Goal: Transaction & Acquisition: Book appointment/travel/reservation

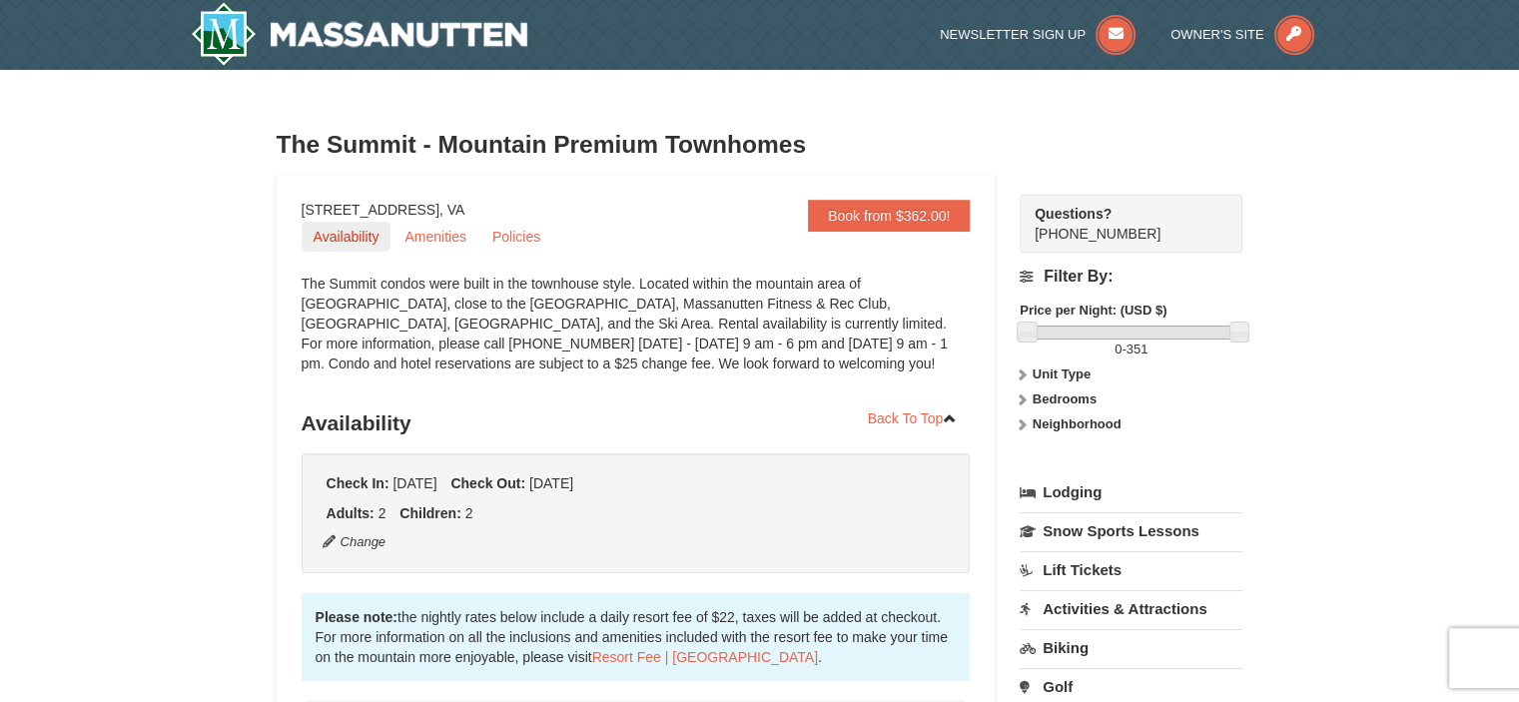
click at [363, 235] on link "Availability" at bounding box center [347, 237] width 90 height 30
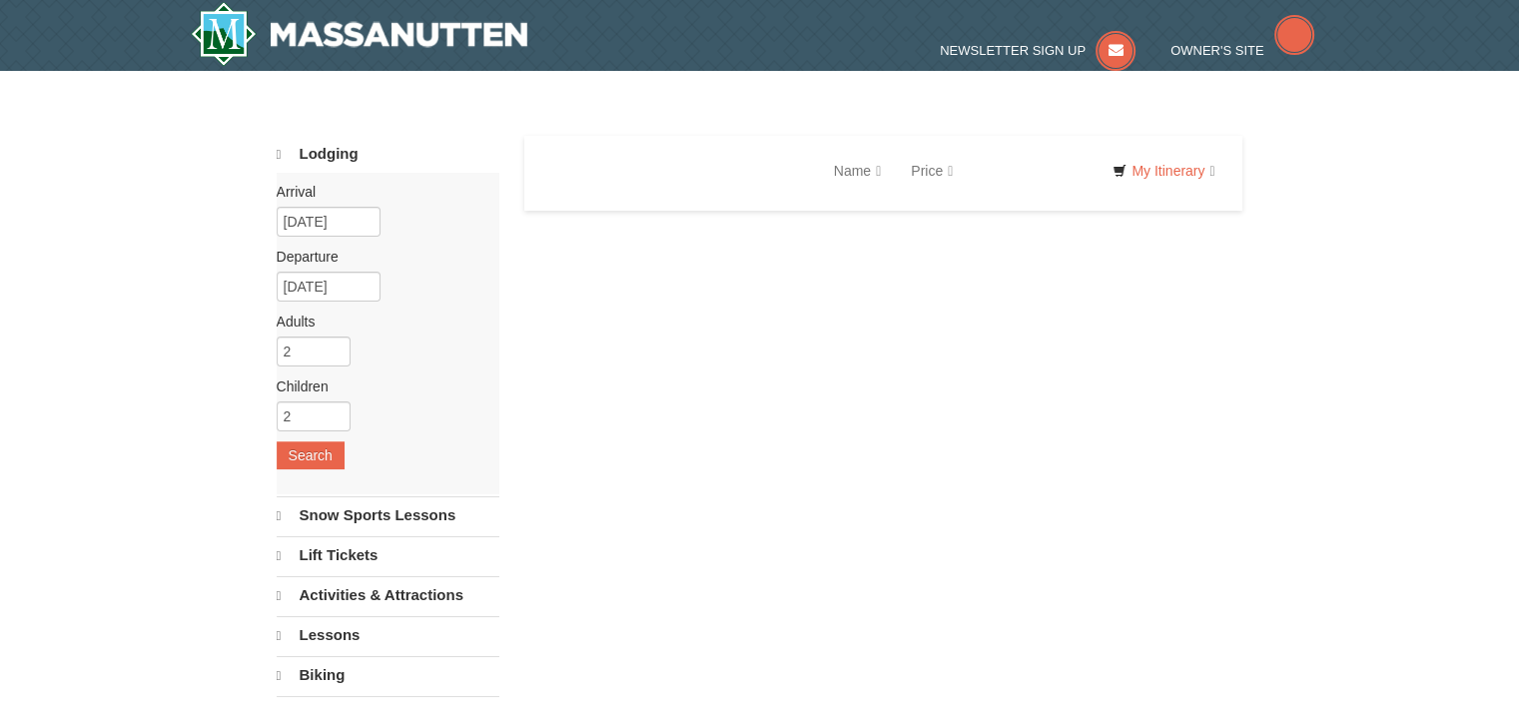
select select "9"
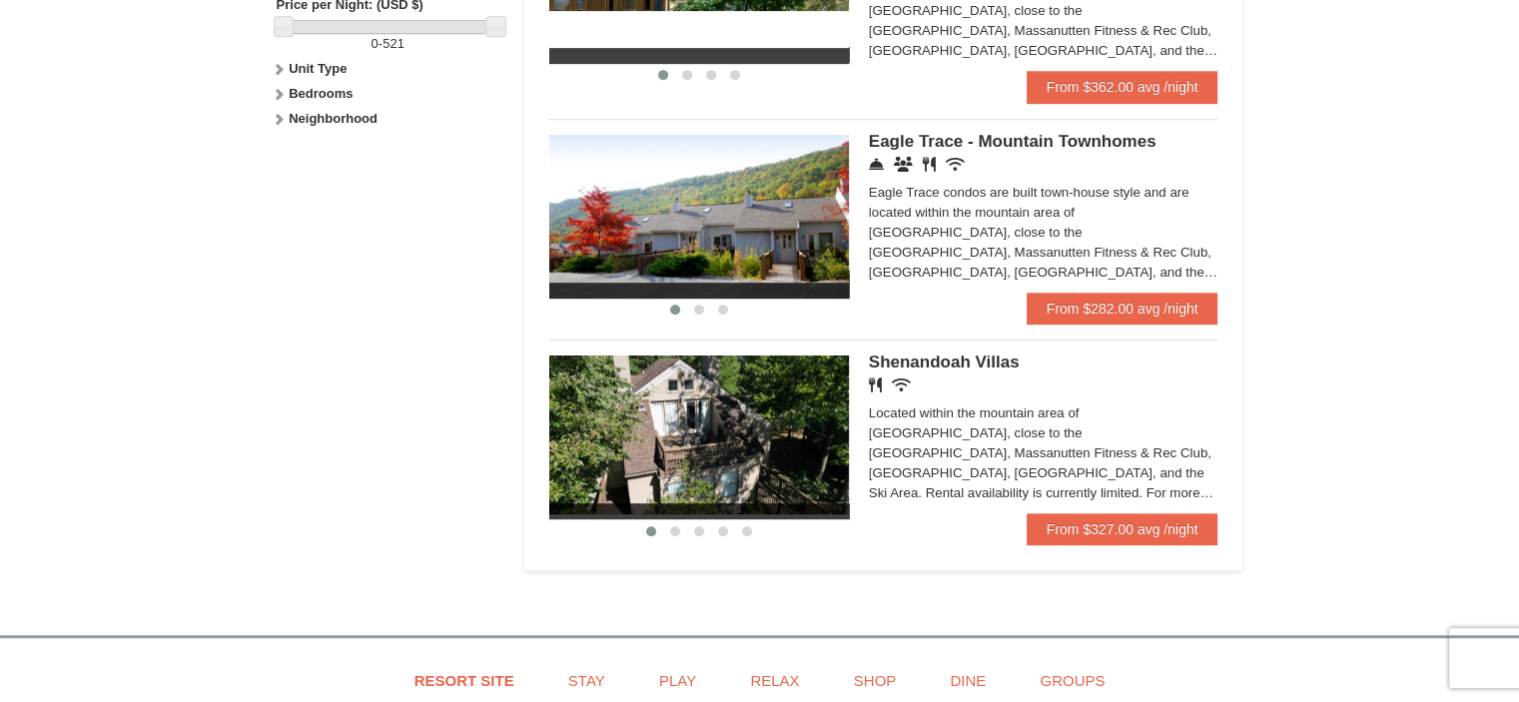
scroll to position [998, 0]
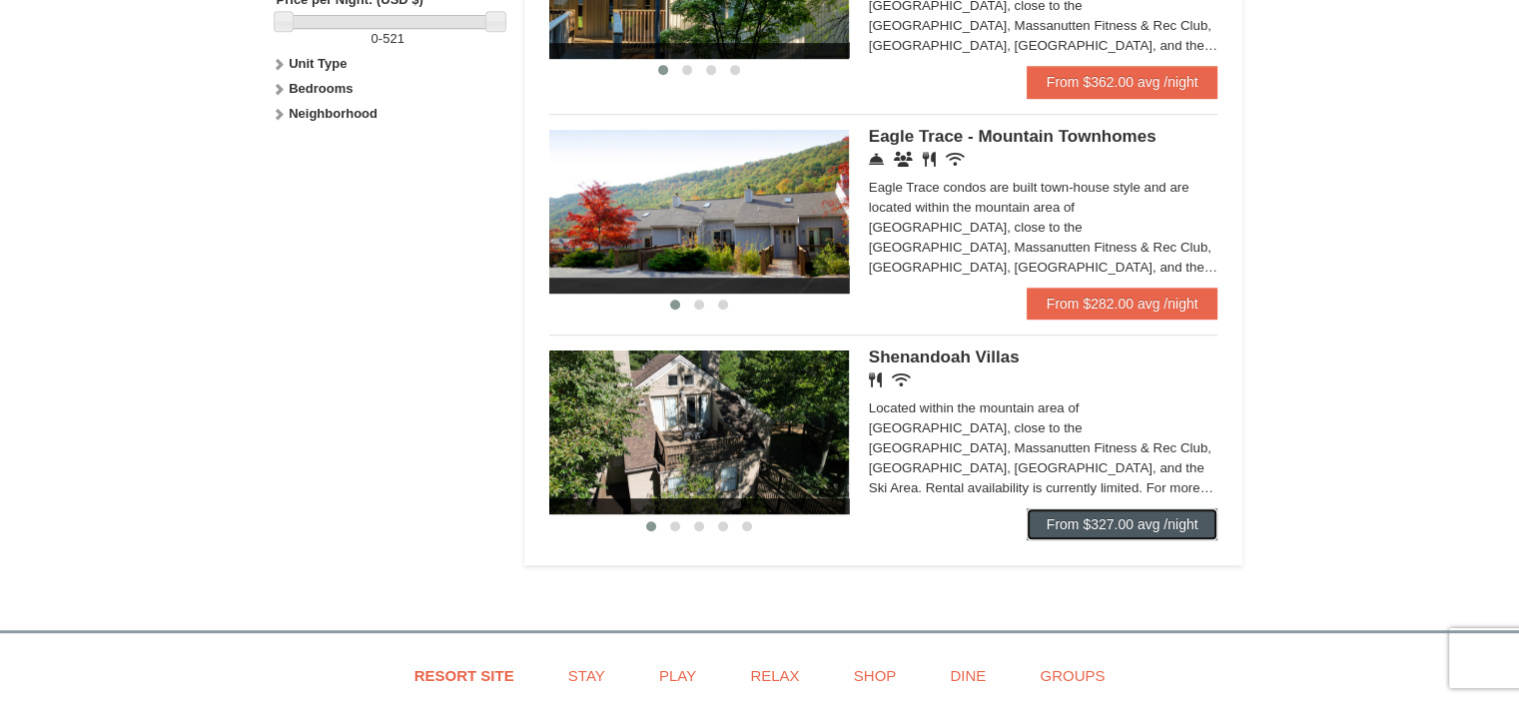
click at [1100, 526] on link "From $327.00 avg /night" at bounding box center [1122, 524] width 192 height 32
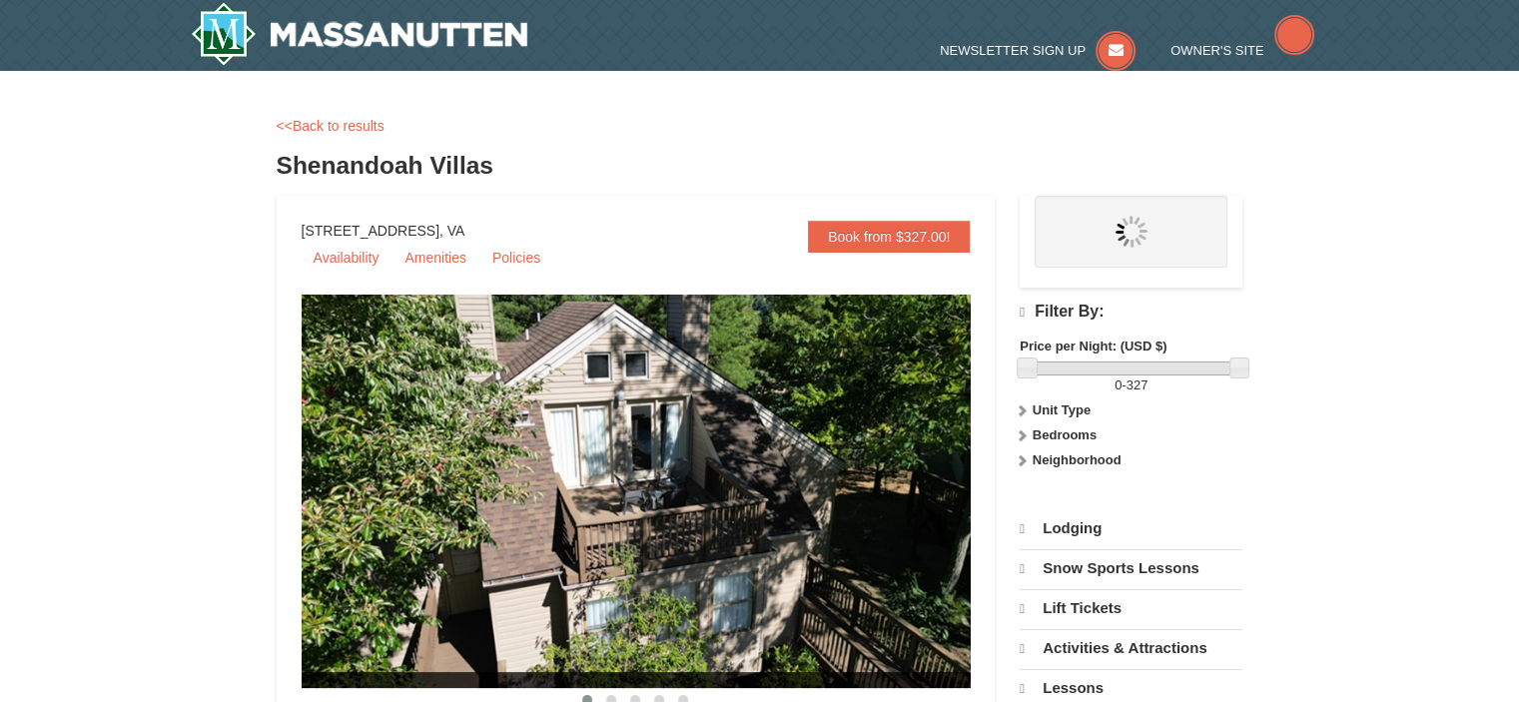
select select "9"
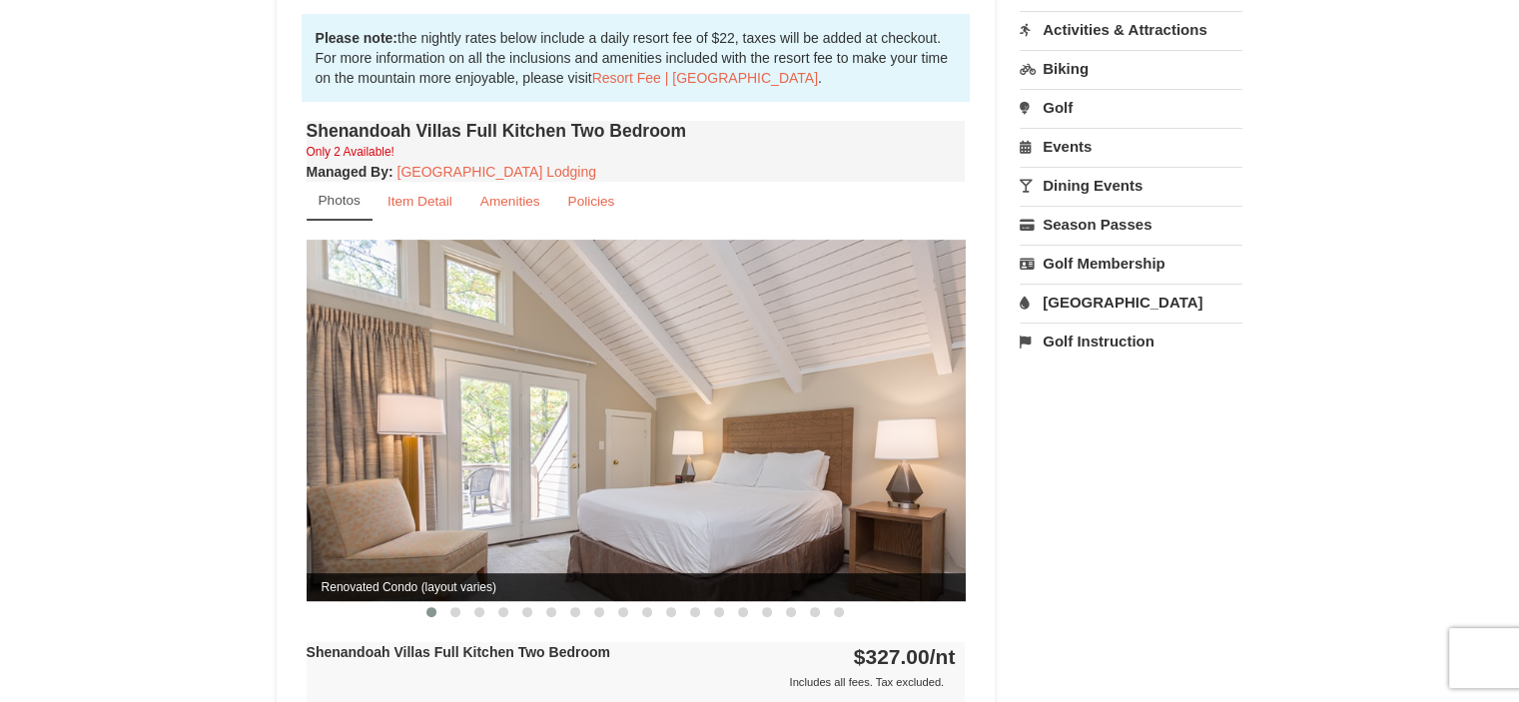
scroll to position [699, 0]
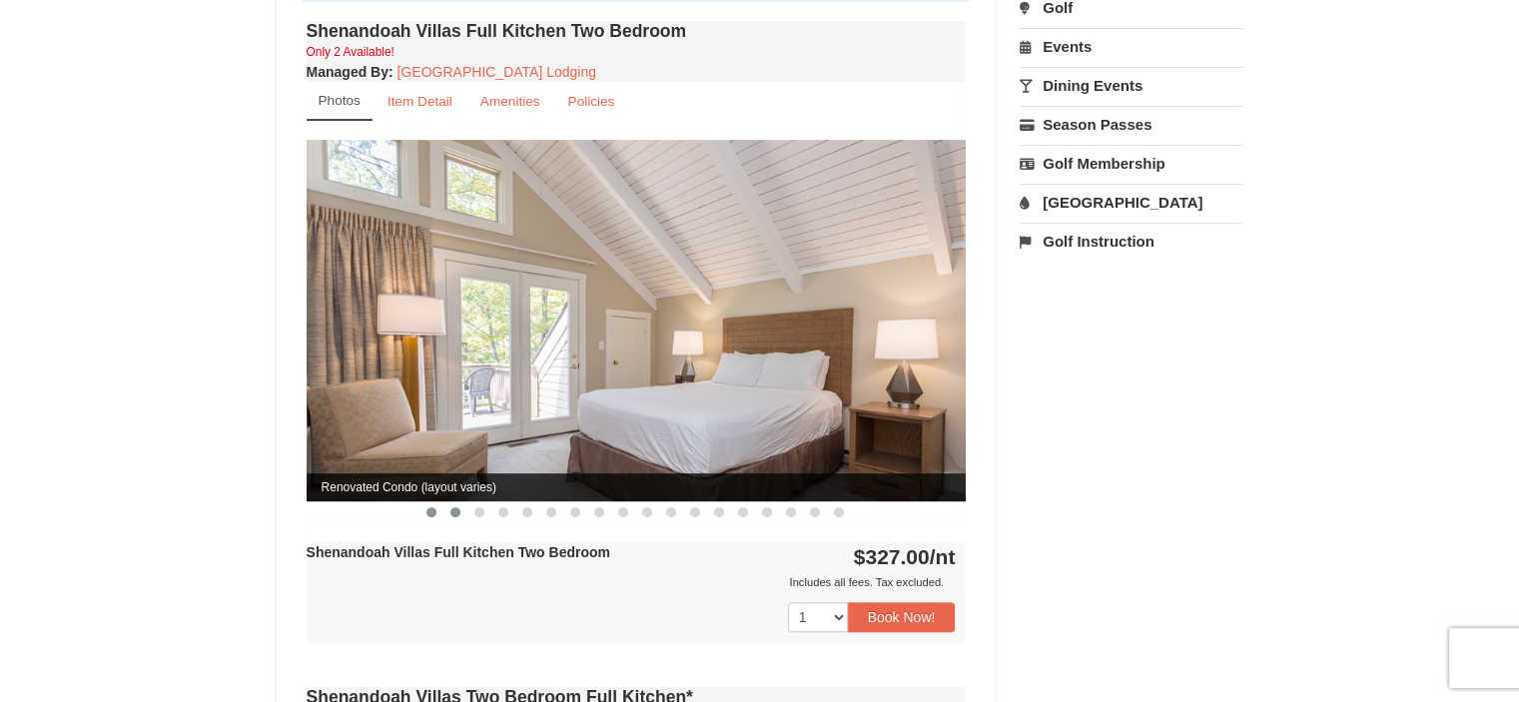
click at [453, 507] on span at bounding box center [455, 512] width 10 height 10
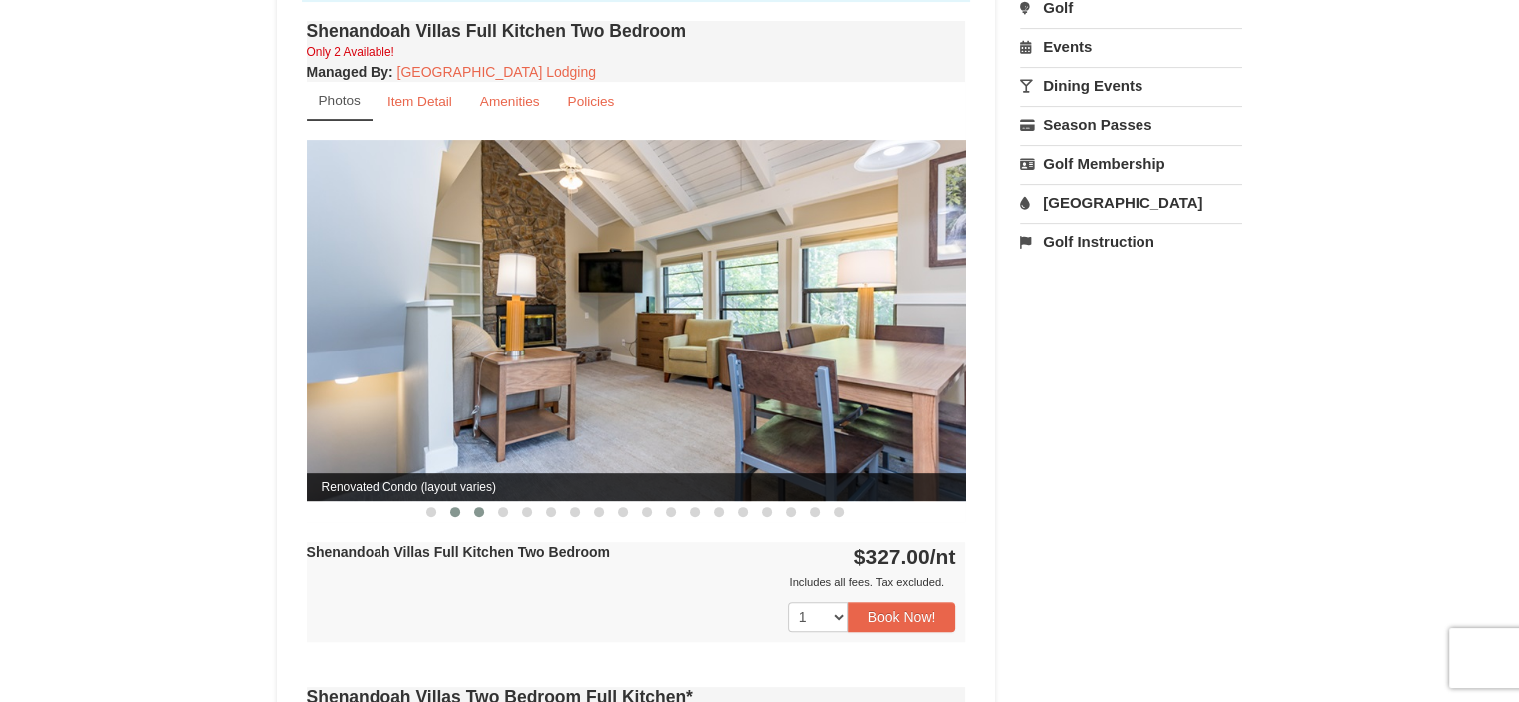
click at [483, 507] on span at bounding box center [479, 512] width 10 height 10
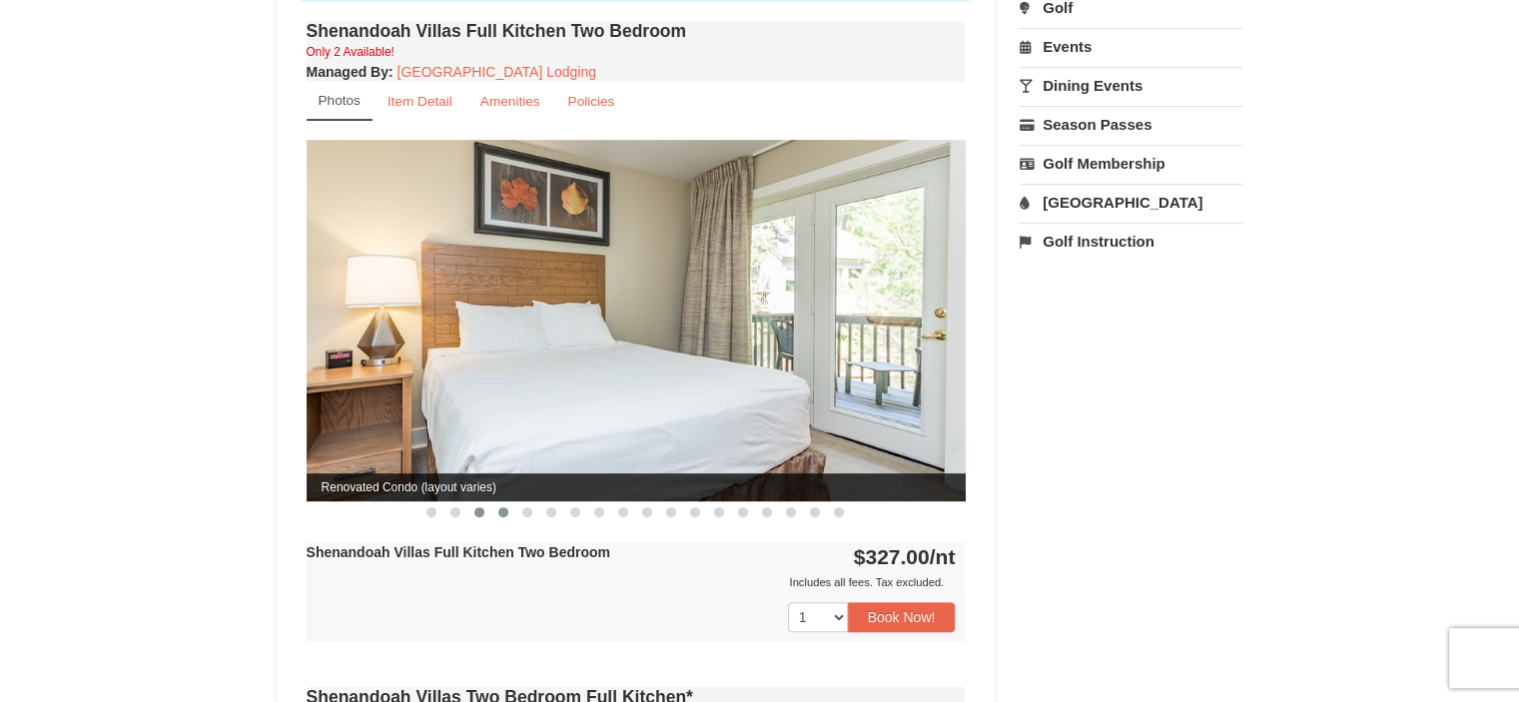
drag, startPoint x: 496, startPoint y: 491, endPoint x: 508, endPoint y: 494, distance: 12.4
click at [497, 502] on button at bounding box center [503, 512] width 24 height 20
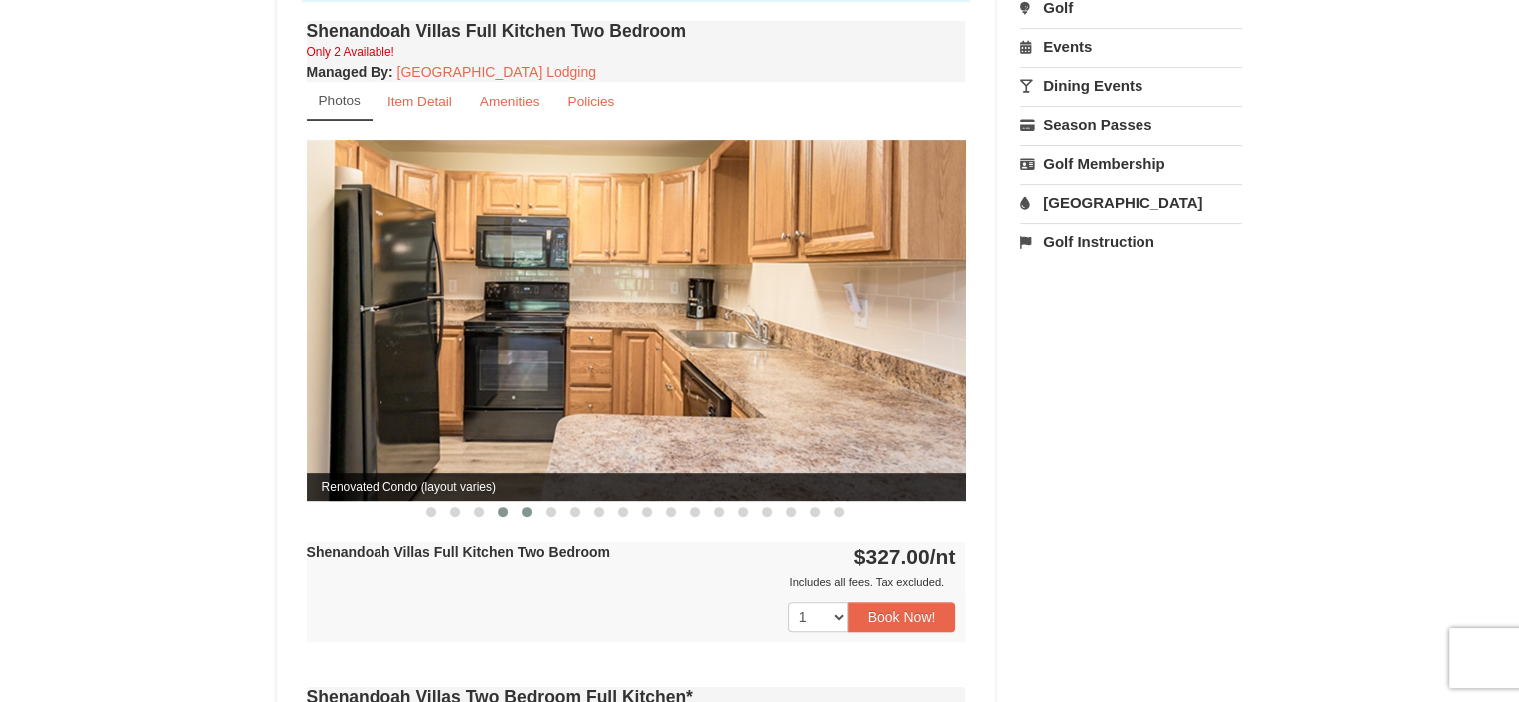
click at [524, 507] on span at bounding box center [527, 512] width 10 height 10
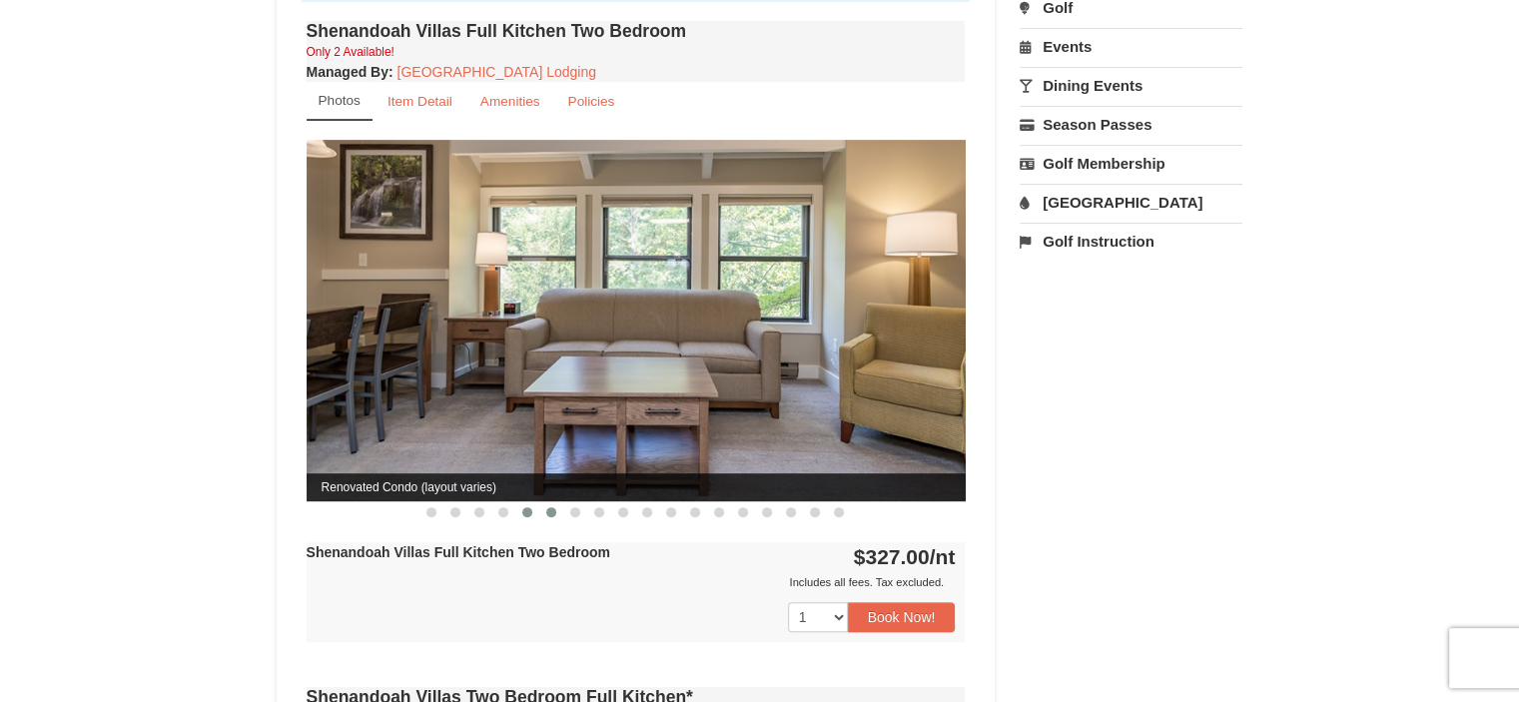
click at [554, 507] on span at bounding box center [551, 512] width 10 height 10
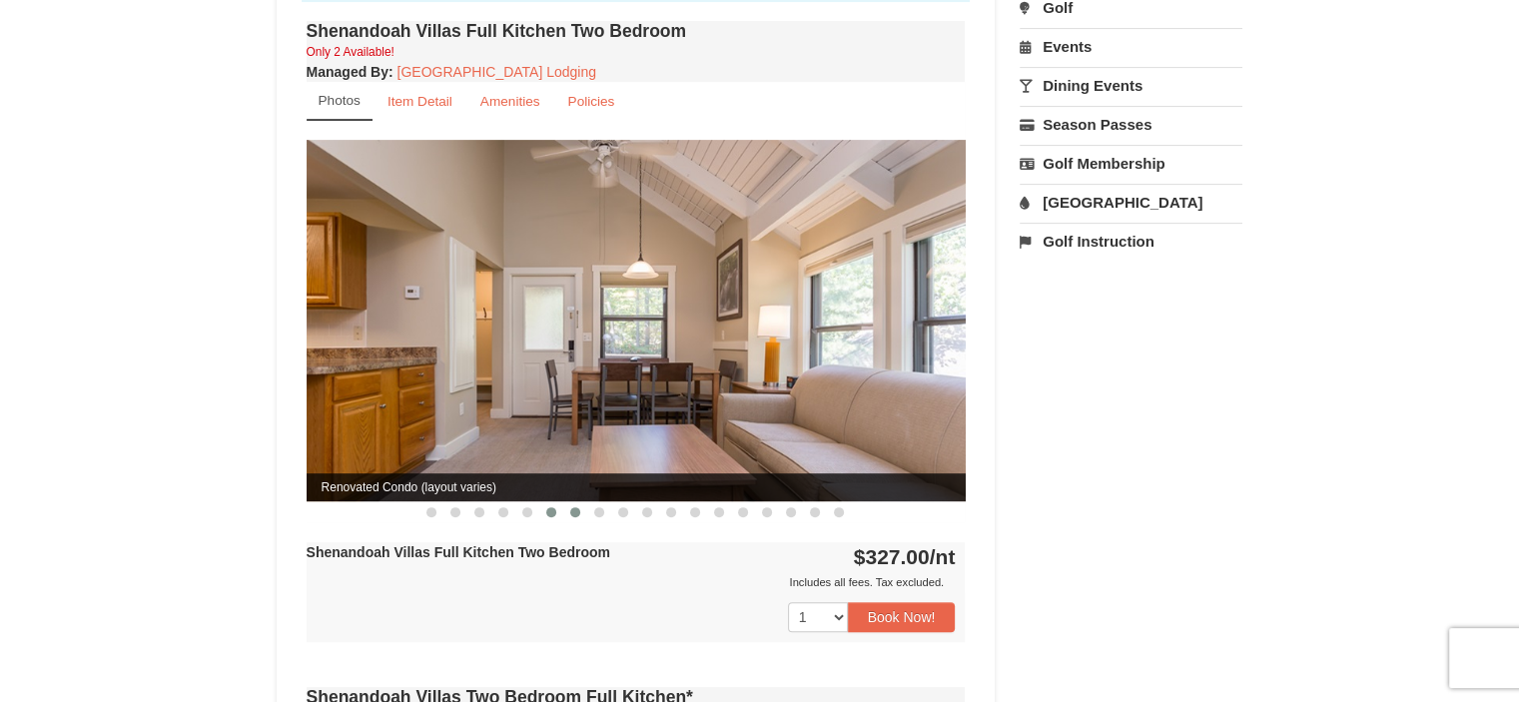
click at [579, 507] on span at bounding box center [575, 512] width 10 height 10
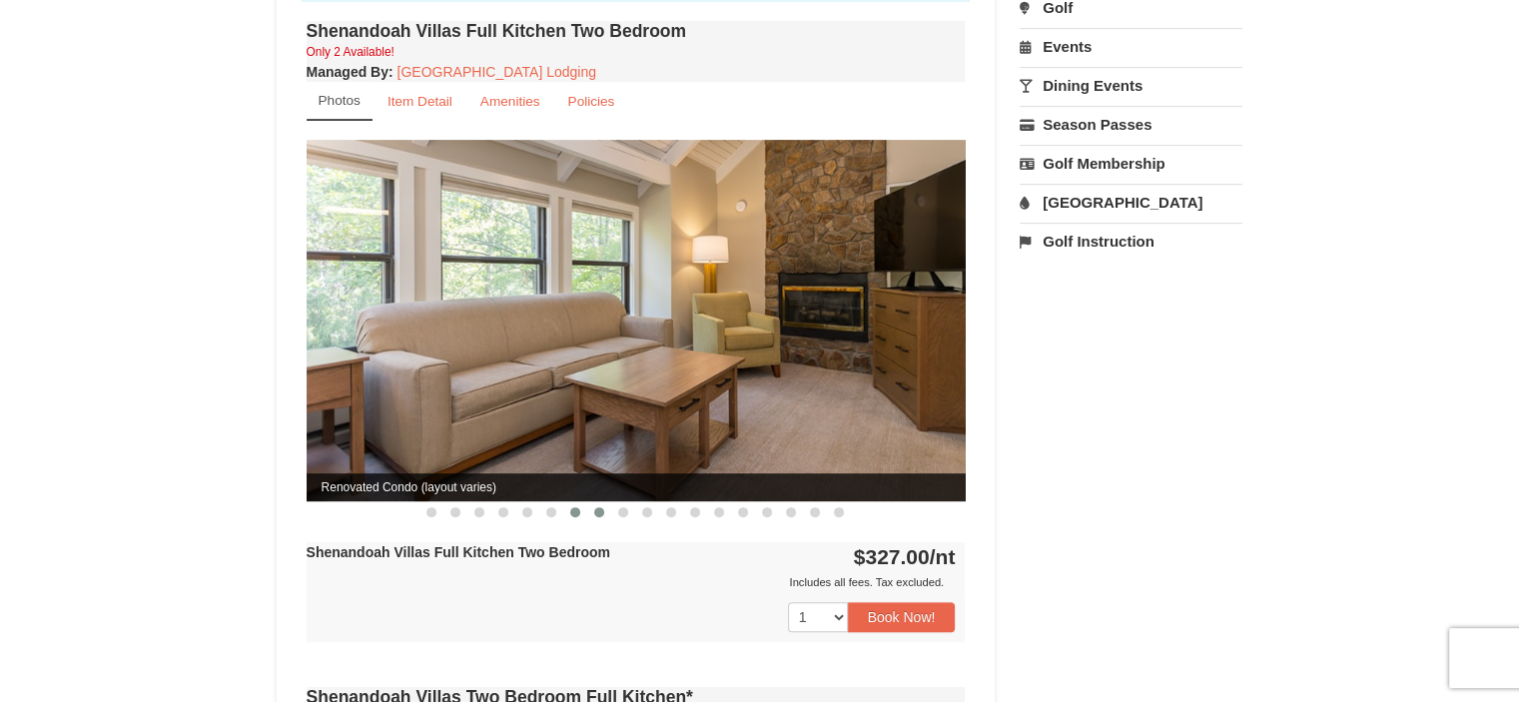
click at [605, 502] on button at bounding box center [599, 512] width 24 height 20
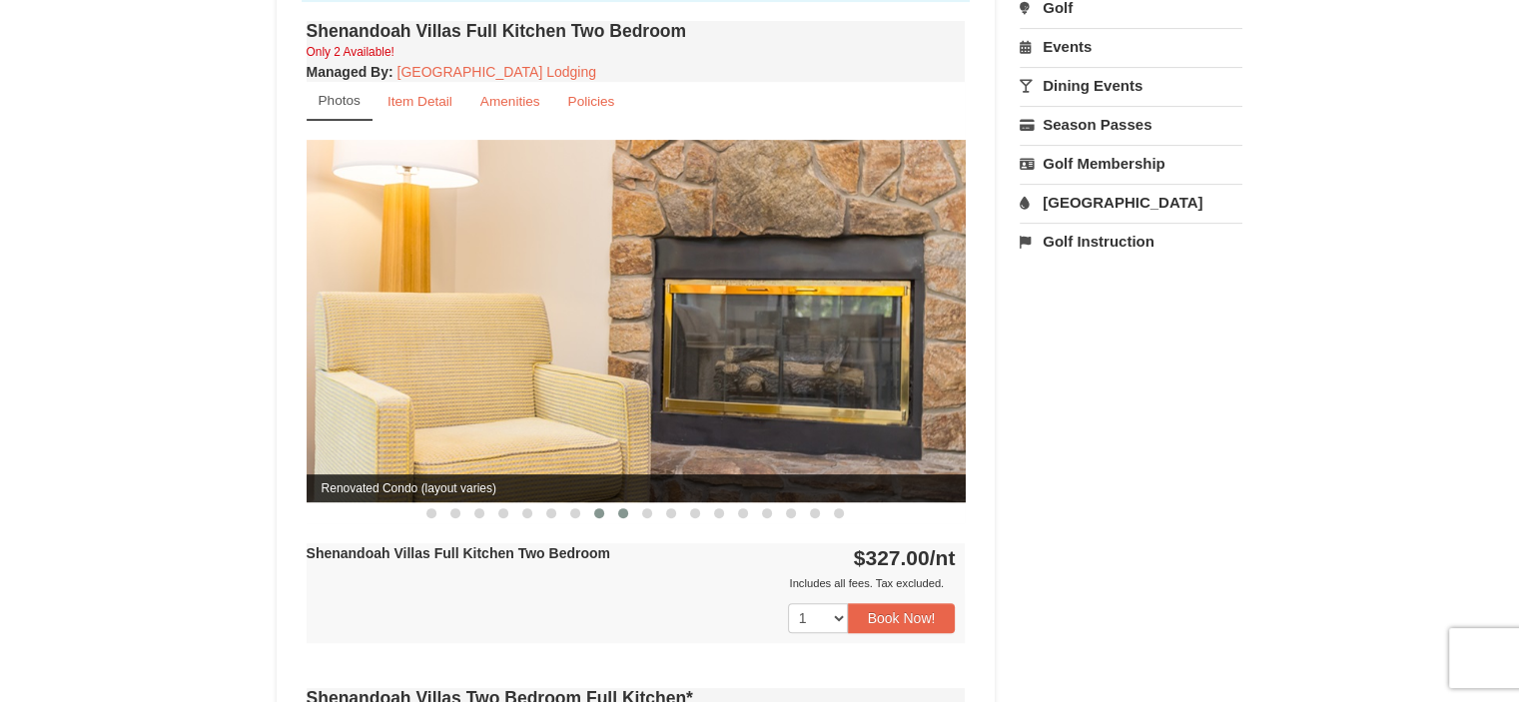
click at [626, 508] on span at bounding box center [623, 513] width 10 height 10
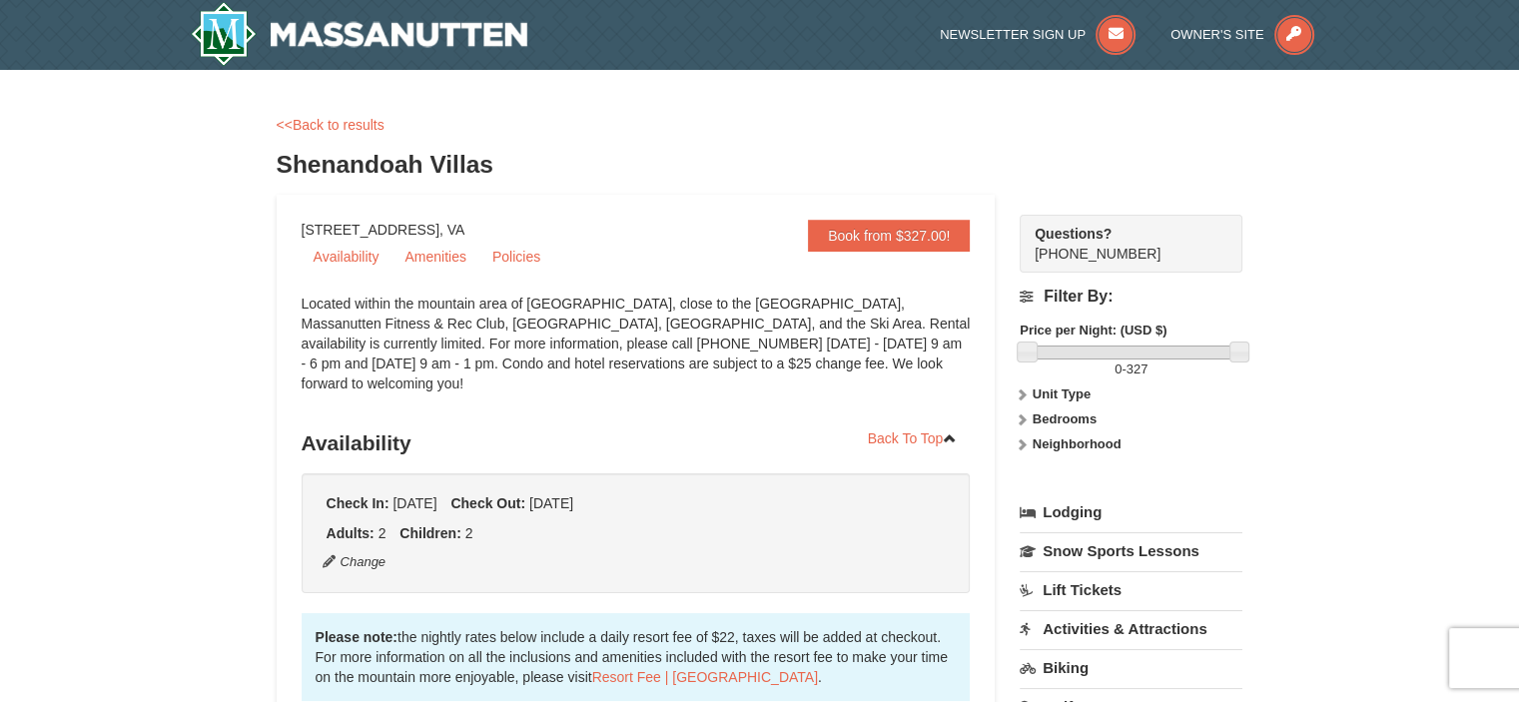
scroll to position [0, 0]
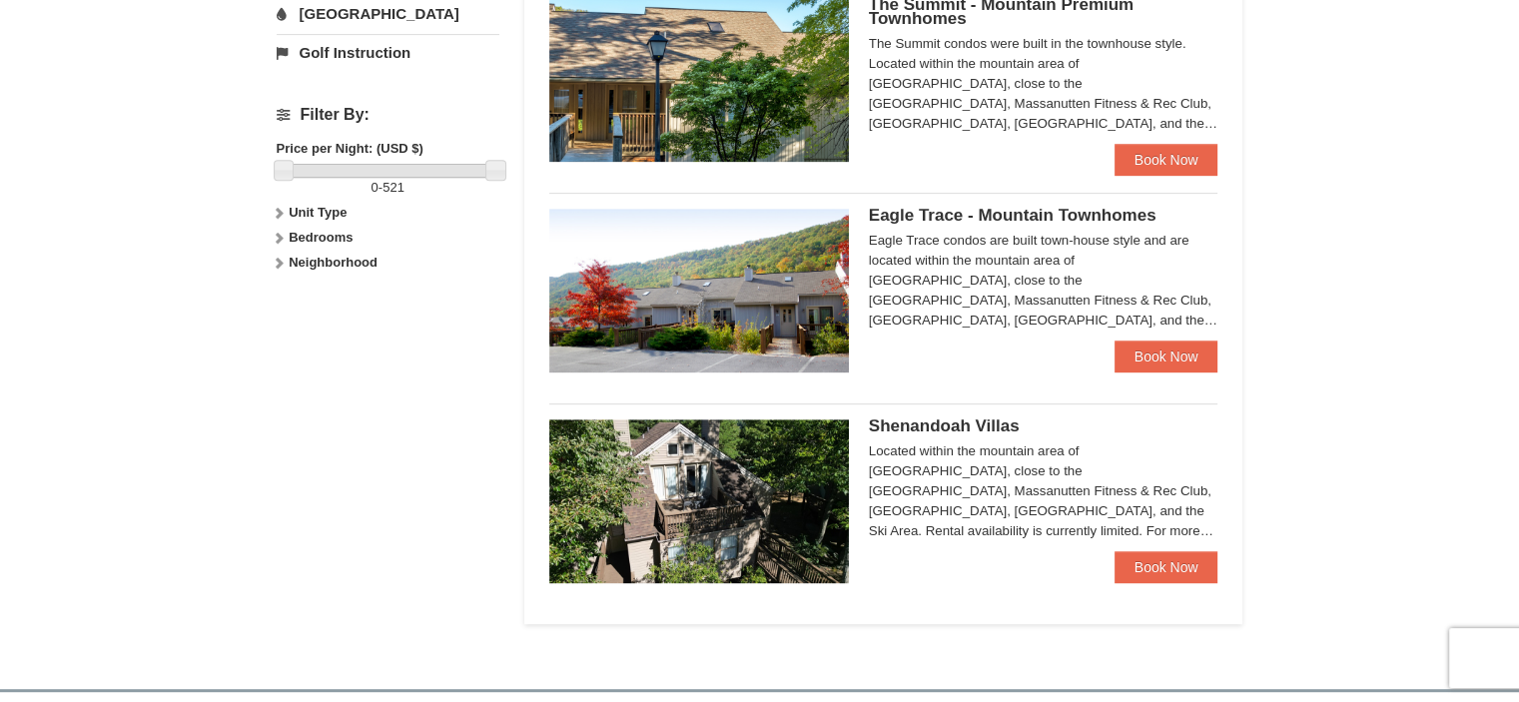
scroll to position [899, 0]
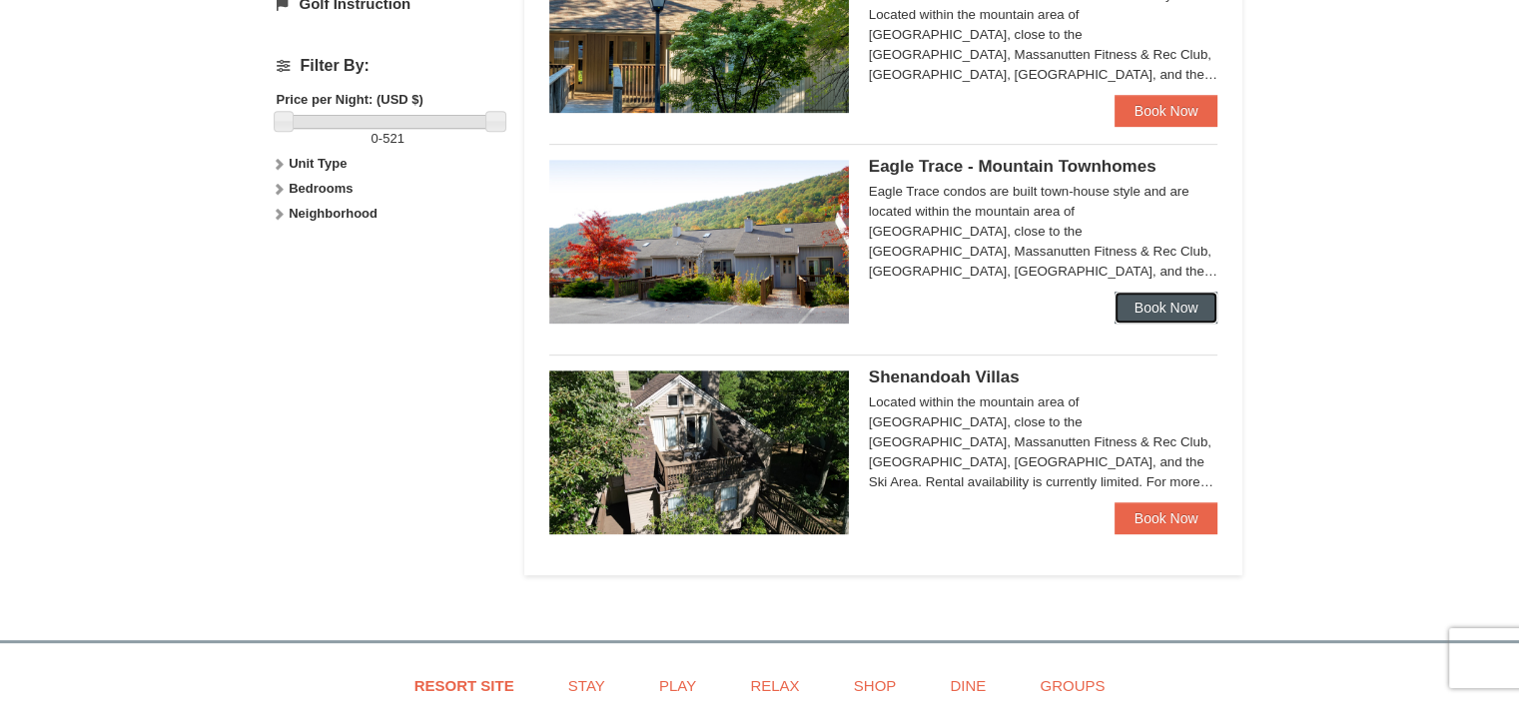
click at [1207, 308] on link "Book Now" at bounding box center [1166, 308] width 104 height 32
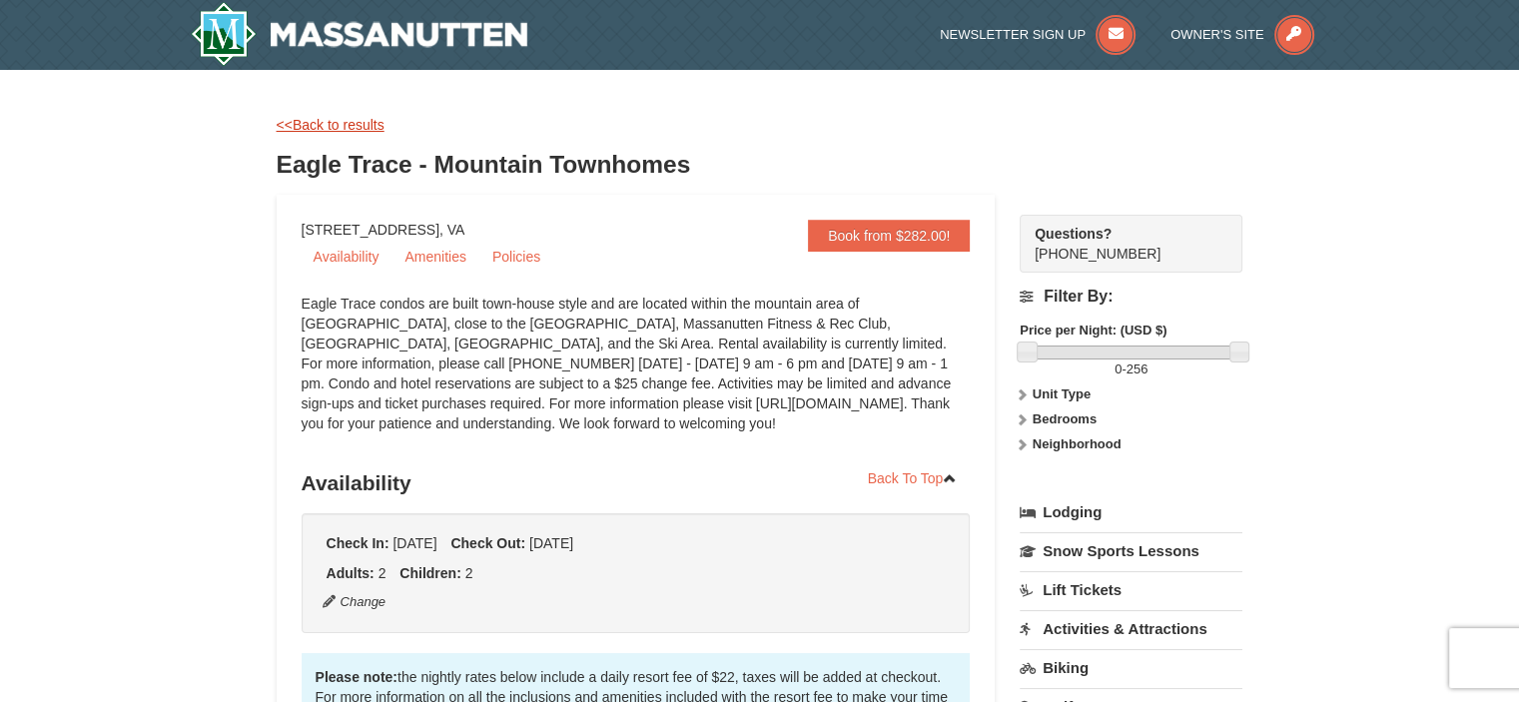
click at [325, 124] on link "<<Back to results" at bounding box center [331, 125] width 108 height 16
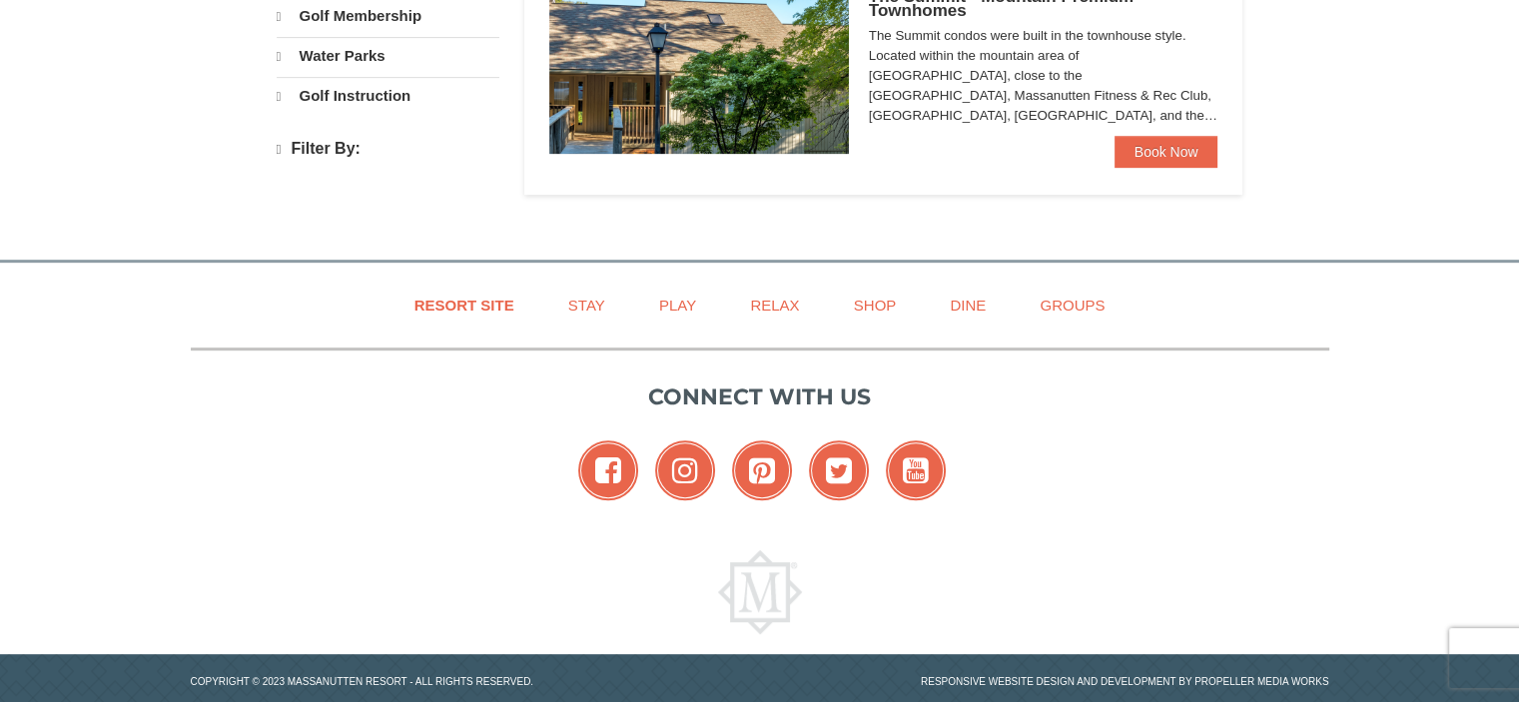
select select "9"
